Goal: Task Accomplishment & Management: Use online tool/utility

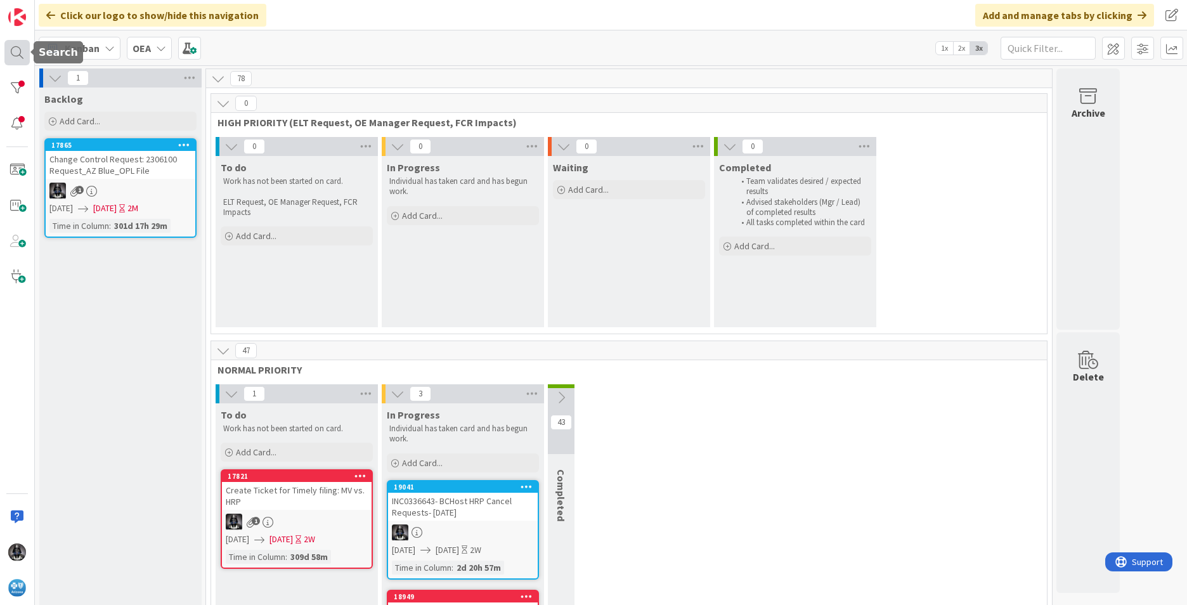
click at [17, 50] on div at bounding box center [16, 52] width 25 height 25
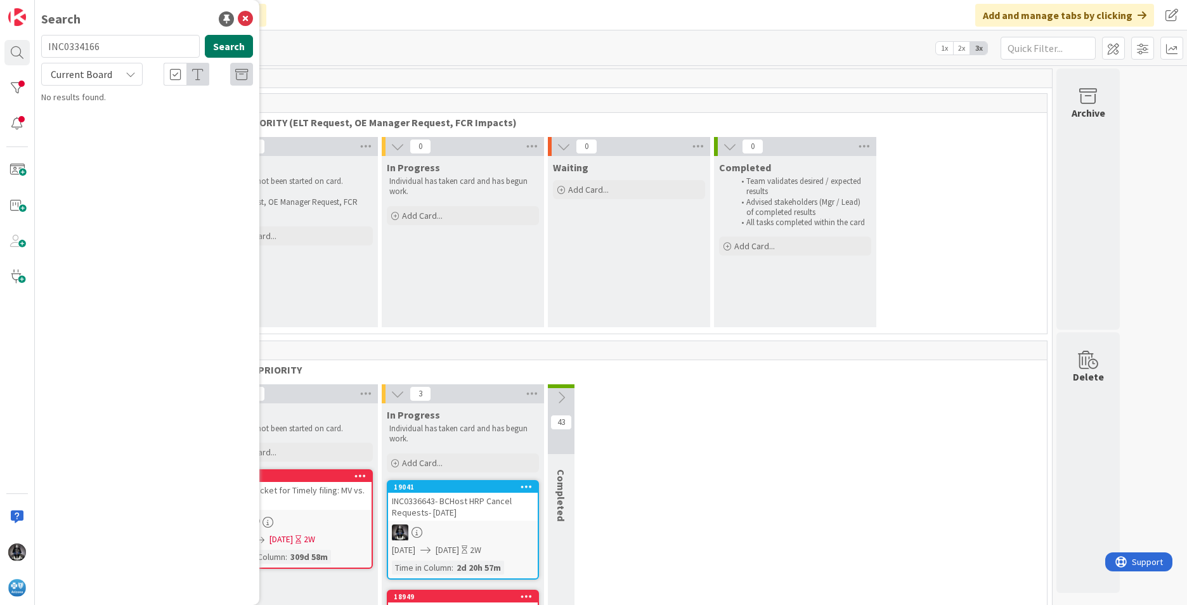
type input "INC0334166"
click at [222, 49] on button "Search" at bounding box center [229, 46] width 48 height 23
click at [164, 113] on span "-3 ADJUST records need to be removed from the DataNet3 Reporting for BCHost" at bounding box center [155, 118] width 192 height 25
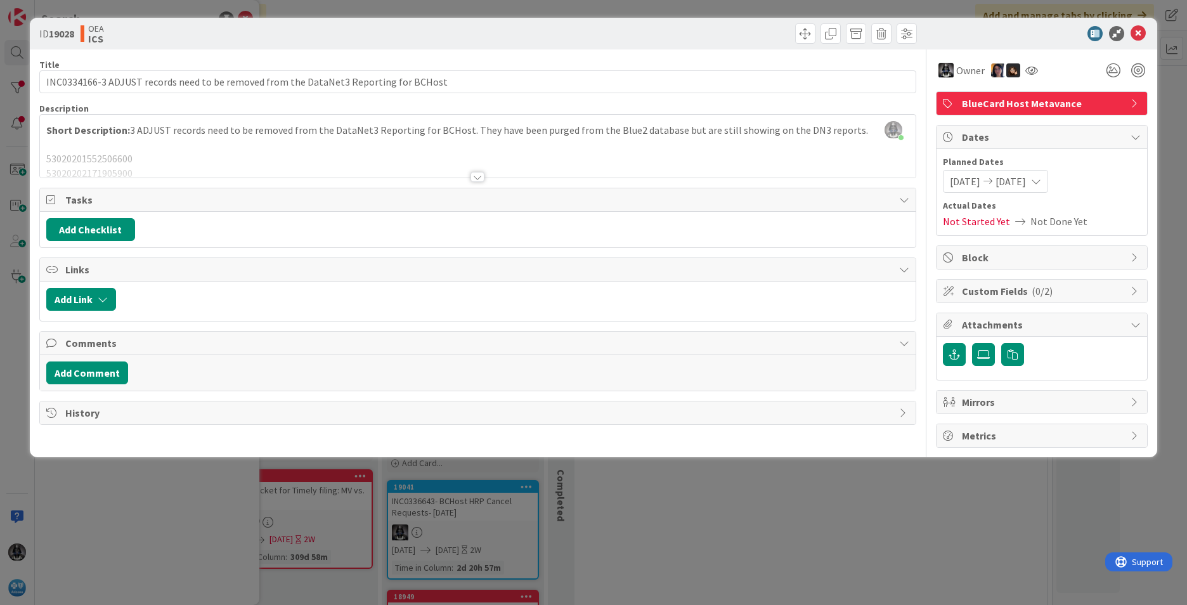
click at [475, 176] on div at bounding box center [477, 177] width 14 height 10
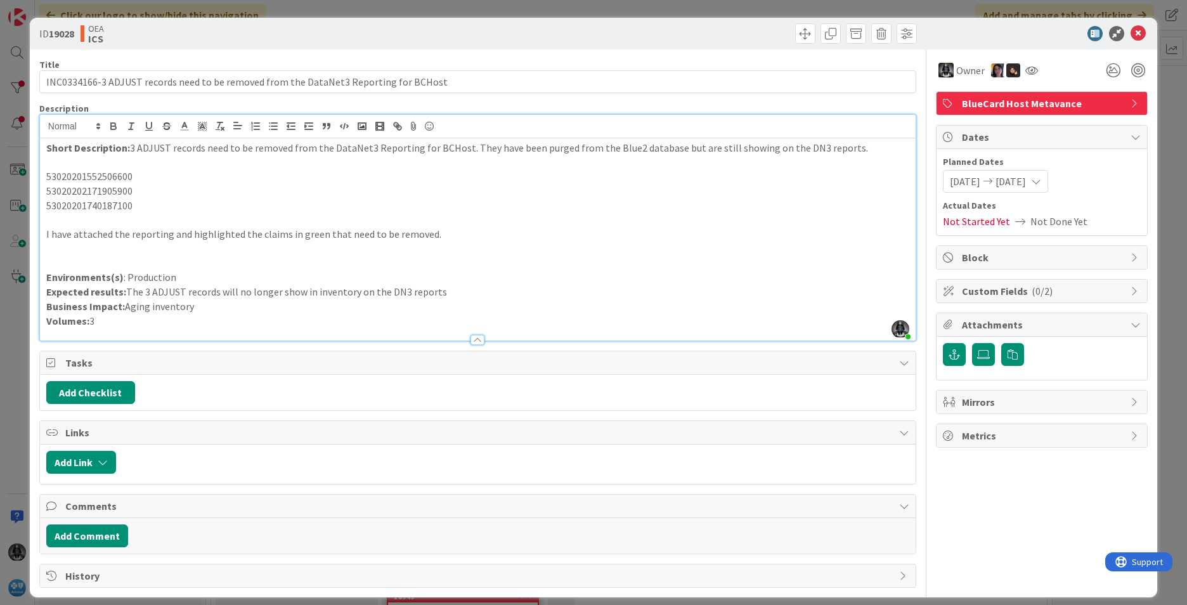
drag, startPoint x: 241, startPoint y: 311, endPoint x: 25, endPoint y: 151, distance: 268.4
click at [25, 151] on div "ID 19028 OEA ICS Title 85 / 128 INC0334166-3 ADJUST records need to be removed …" at bounding box center [593, 302] width 1187 height 605
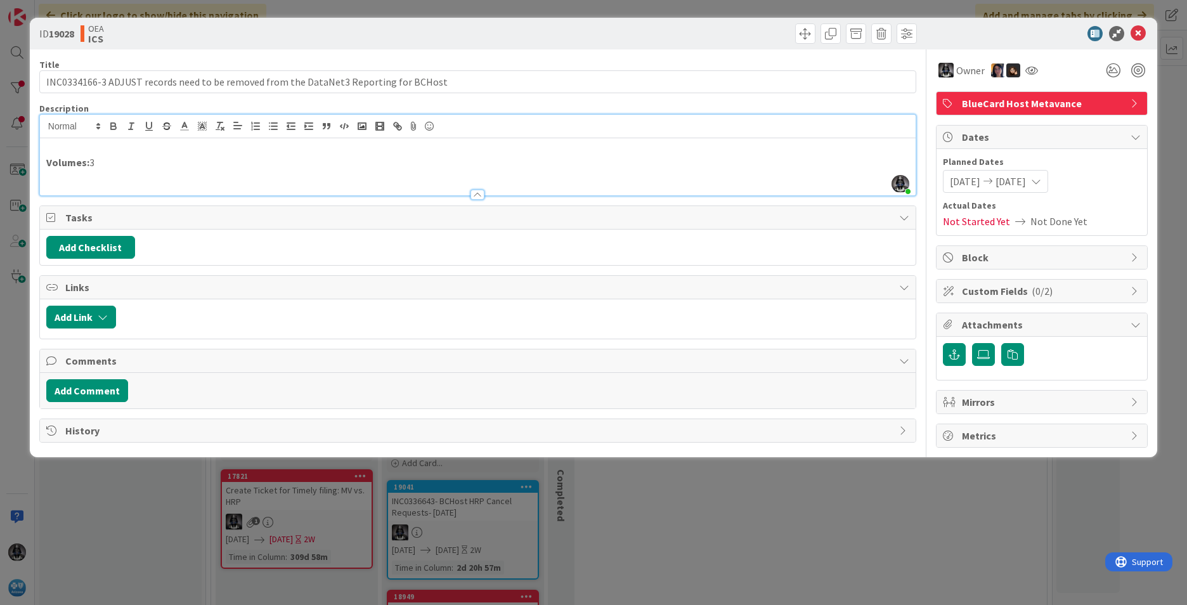
drag, startPoint x: 103, startPoint y: 164, endPoint x: 23, endPoint y: 174, distance: 80.5
click at [23, 176] on div "ID 19028 OEA ICS Title 85 / 128 INC0334166-3 ADJUST records need to be removed …" at bounding box center [593, 302] width 1187 height 605
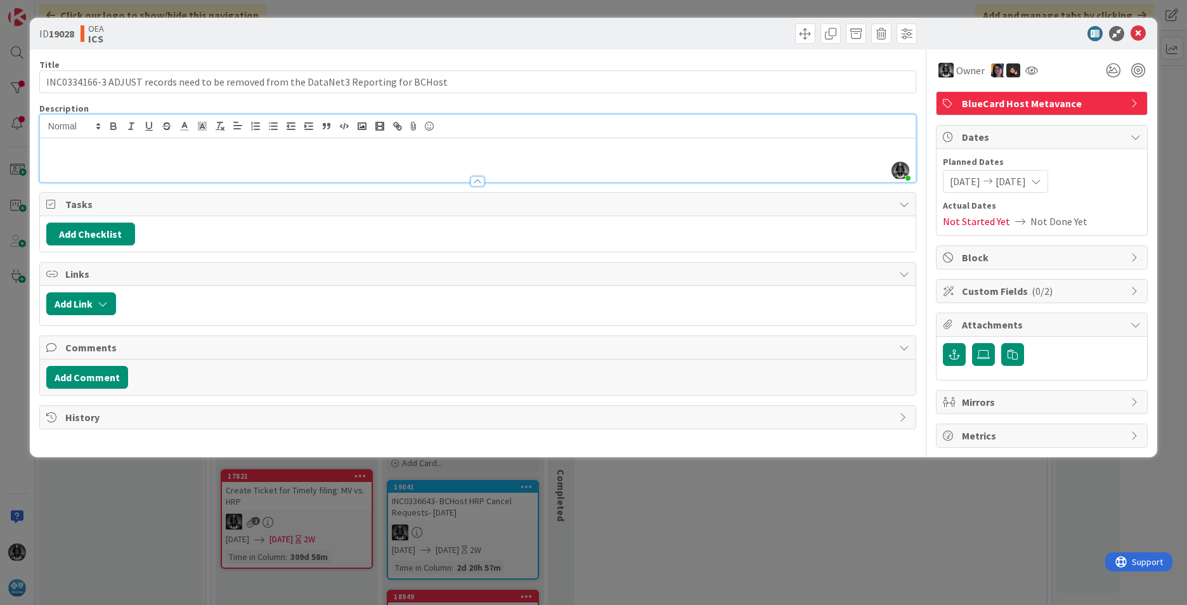
click at [63, 148] on p at bounding box center [477, 148] width 863 height 15
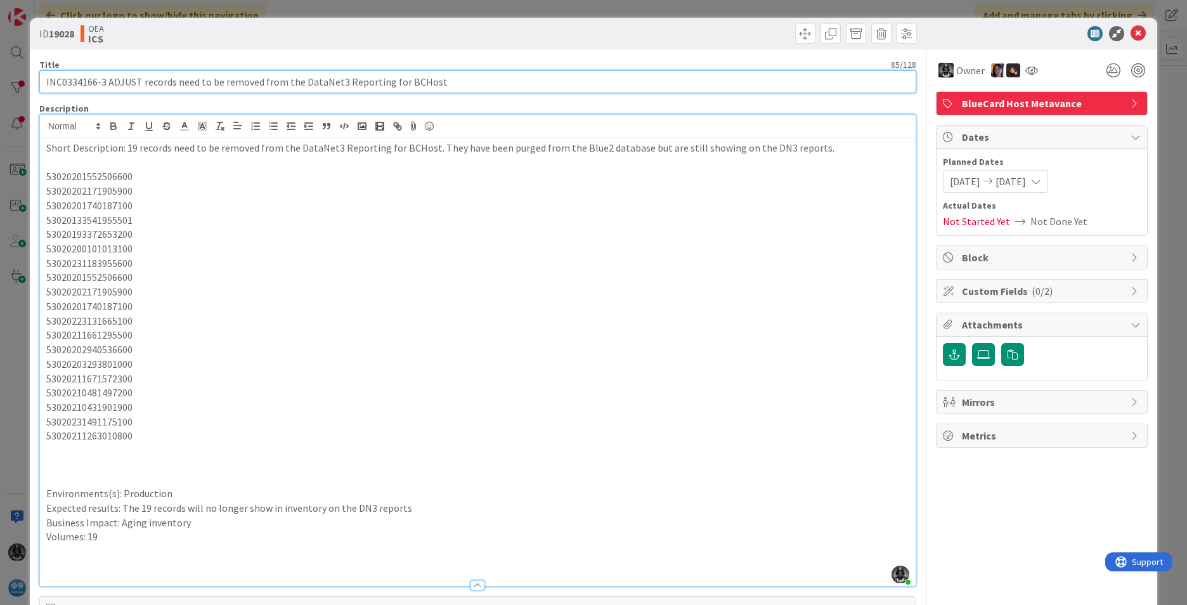
drag, startPoint x: 138, startPoint y: 80, endPoint x: -3, endPoint y: 86, distance: 140.8
click at [0, 86] on html "Click our logo to show/hide this navigation Add and manage tabs by clicking Kan…" at bounding box center [593, 302] width 1187 height 605
type input "19 records need to be removed from the DataNet3 Reporting for BCHost"
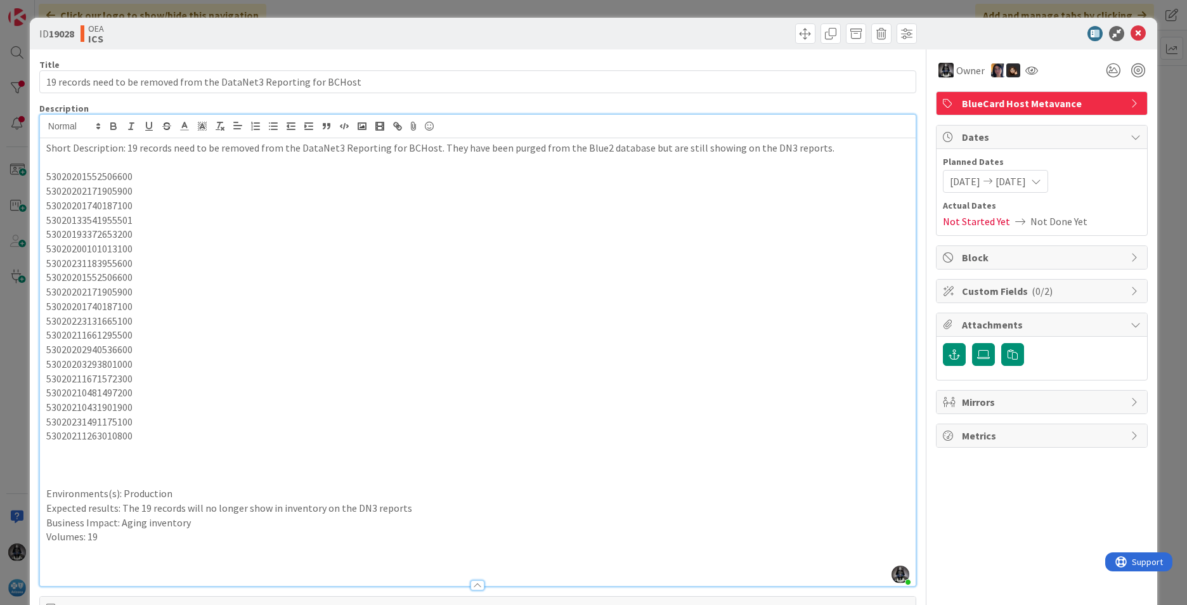
click at [534, 370] on p "53020203293801000" at bounding box center [477, 364] width 863 height 15
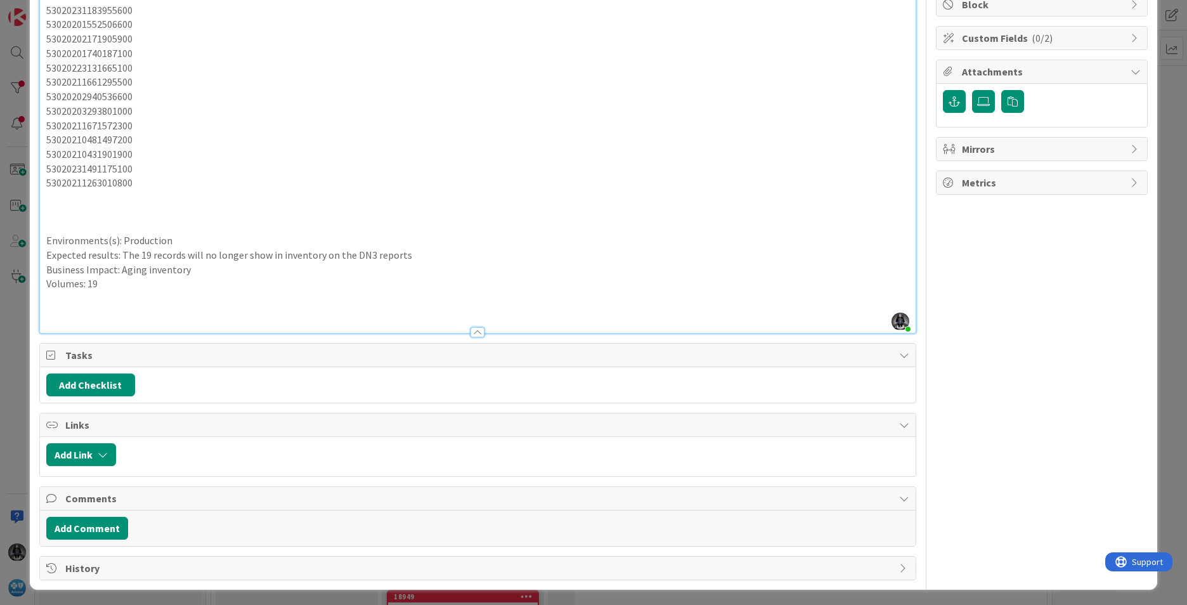
scroll to position [255, 0]
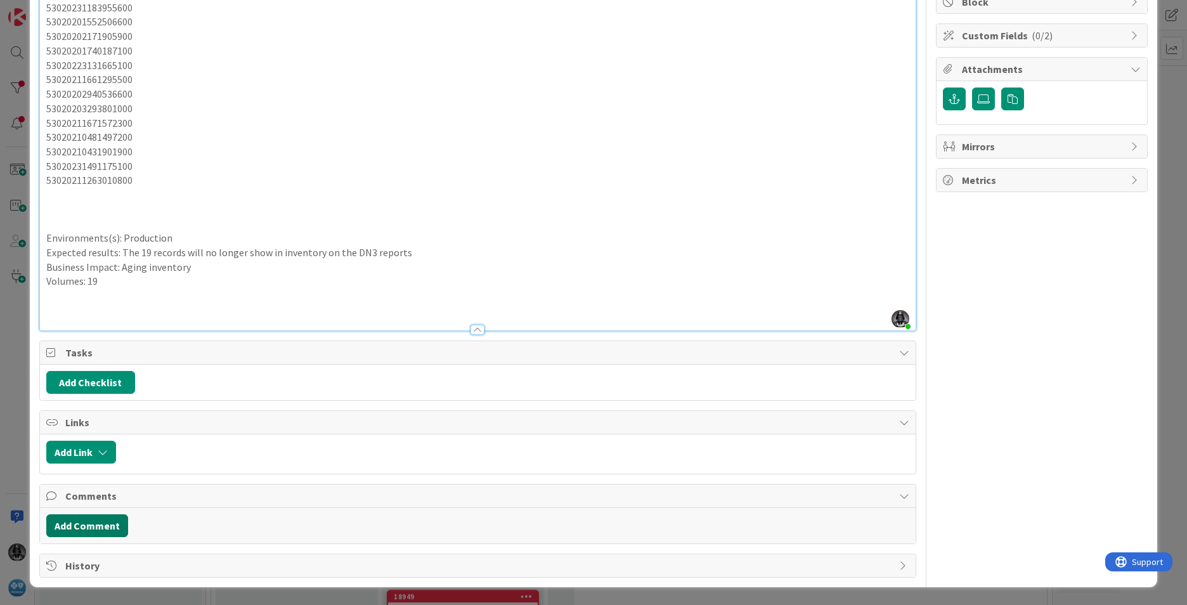
click at [85, 527] on button "Add Comment" at bounding box center [87, 525] width 82 height 23
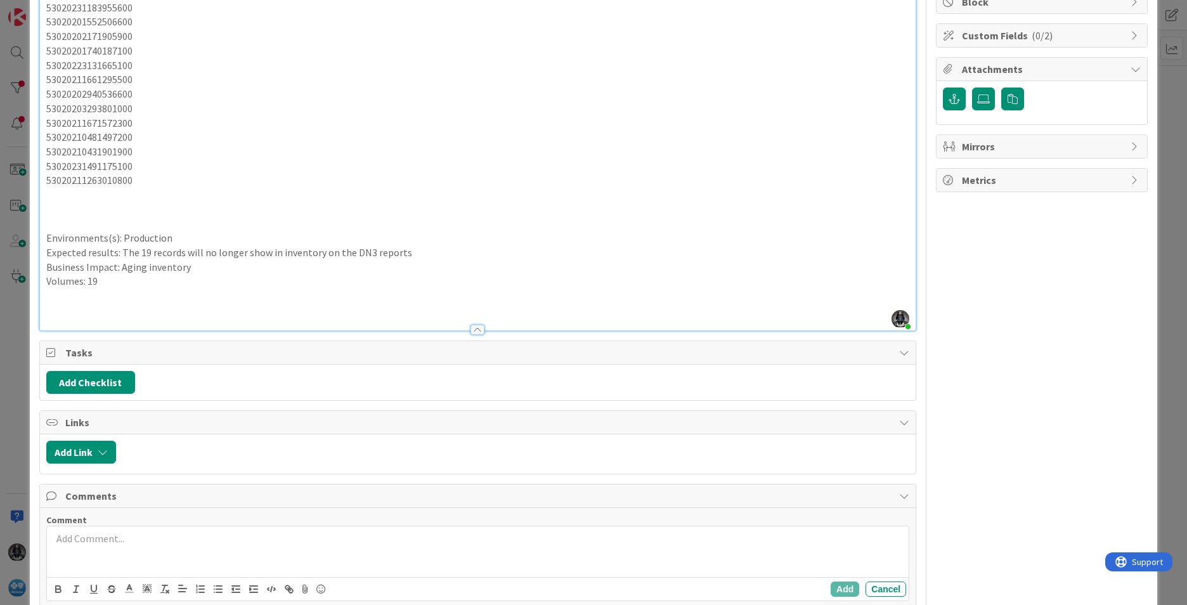
click at [90, 535] on p at bounding box center [477, 538] width 851 height 15
click at [48, 539] on div "Sent chat to KF to have this handled as a priority." at bounding box center [477, 551] width 861 height 51
drag, startPoint x: 90, startPoint y: 537, endPoint x: 34, endPoint y: 548, distance: 56.8
click at [34, 548] on div "ID 19028 OEA ICS Title 68 / 128 19 records need to be removed from the DataNet3…" at bounding box center [593, 206] width 1127 height 889
click at [56, 589] on icon "button" at bounding box center [58, 590] width 5 height 3
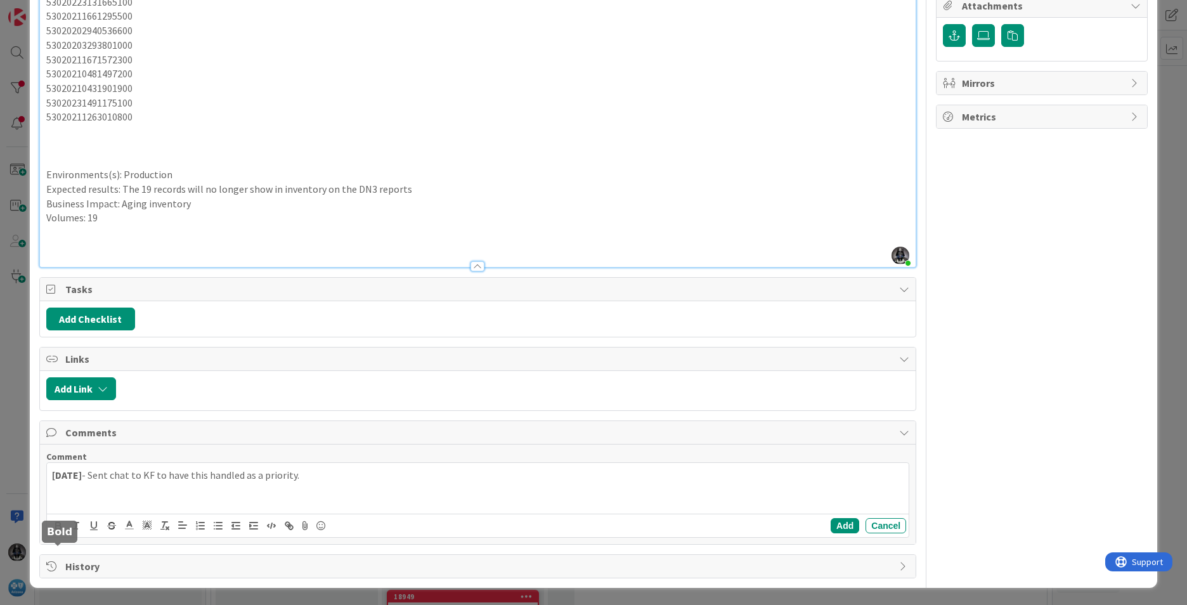
scroll to position [319, 0]
click at [833, 523] on button "Add" at bounding box center [844, 524] width 29 height 15
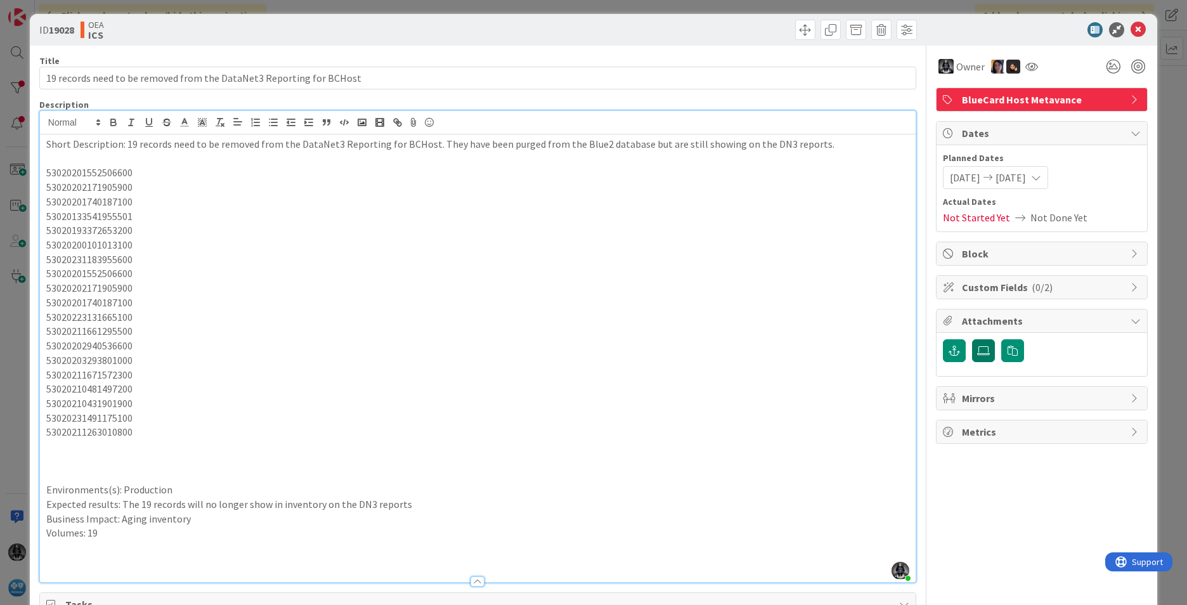
scroll to position [0, 0]
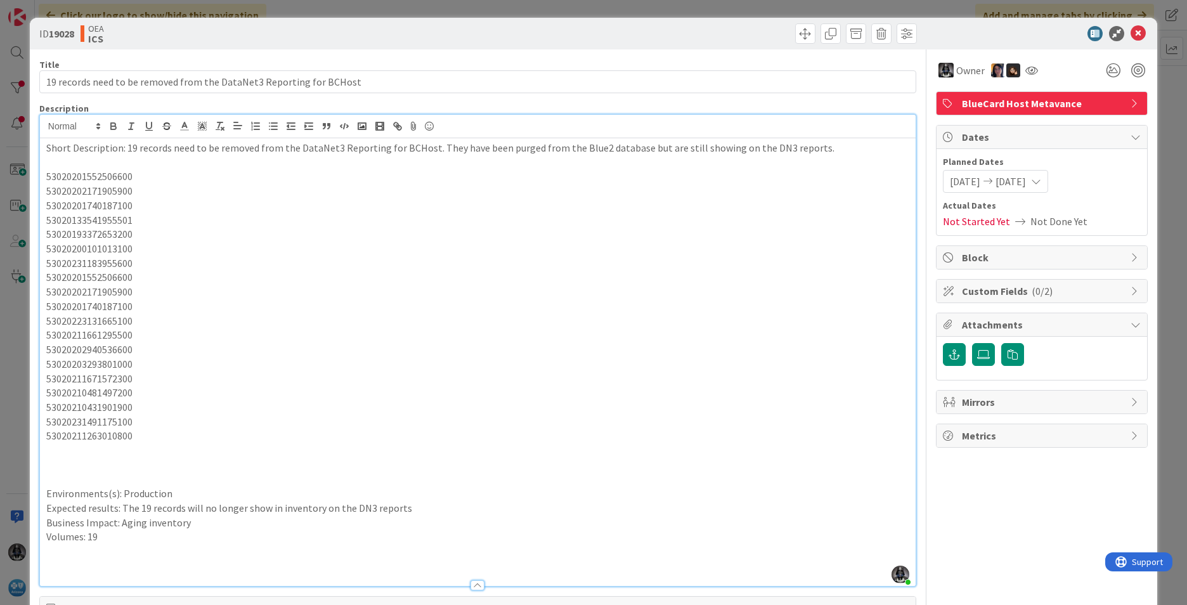
click at [939, 176] on div "10/03/2025 10/10/2025" at bounding box center [995, 181] width 105 height 23
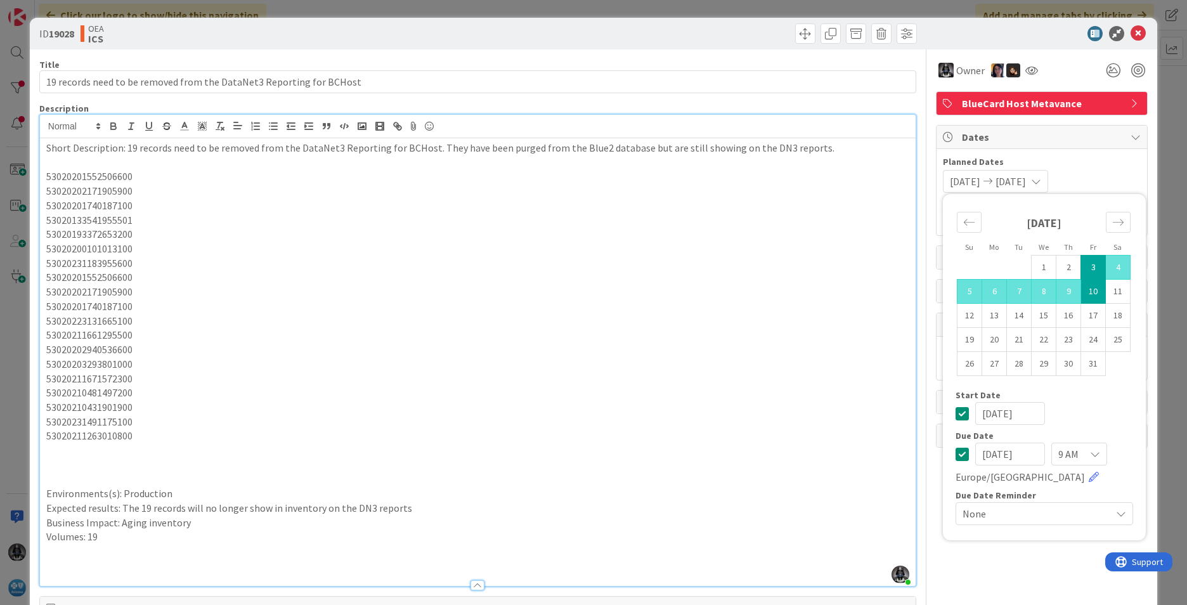
drag, startPoint x: 1022, startPoint y: 451, endPoint x: 917, endPoint y: 456, distance: 105.3
click at [920, 456] on div "Title 68 / 128 19 records need to be removed from the DataNet3 Reporting for BC…" at bounding box center [593, 480] width 1108 height 862
type input "10/17/2025"
click at [718, 437] on p "53020211263010800" at bounding box center [477, 435] width 863 height 15
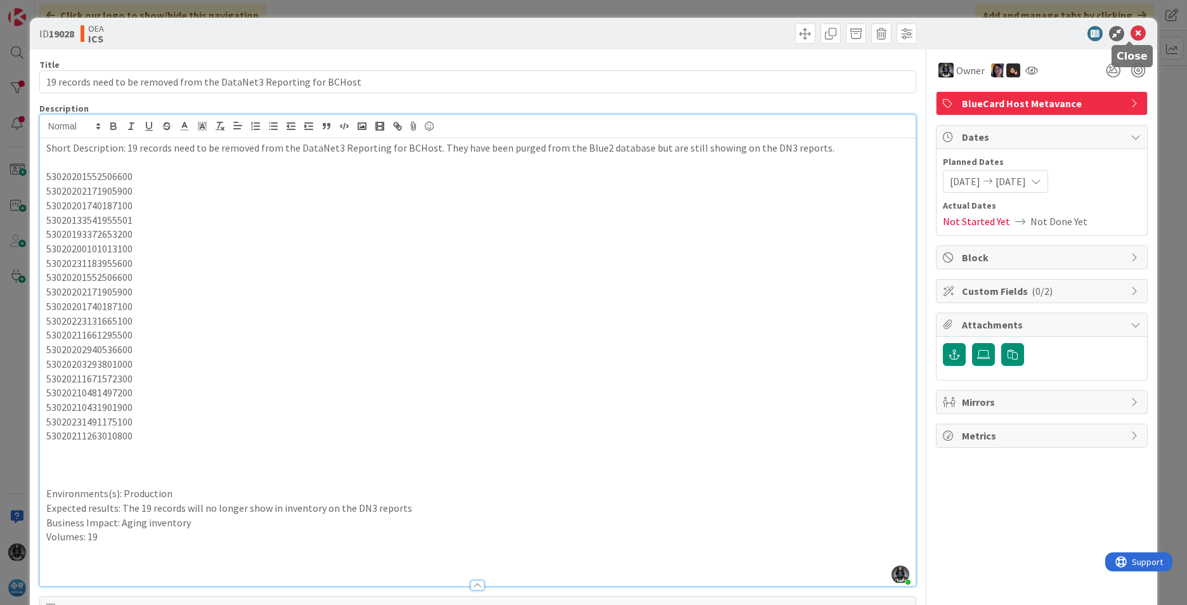
click at [939, 34] on icon at bounding box center [1137, 33] width 15 height 15
